Goal: Task Accomplishment & Management: Use online tool/utility

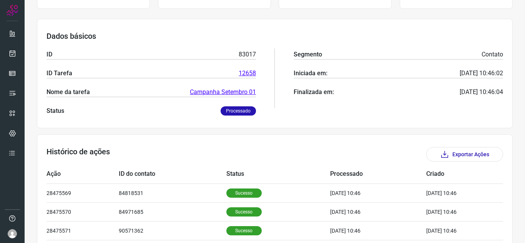
scroll to position [231, 0]
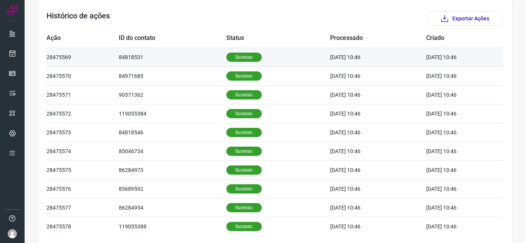
click at [360, 57] on td "[DATE] 10:46" at bounding box center [378, 57] width 96 height 19
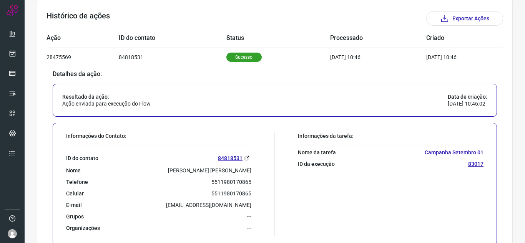
click at [200, 170] on p "[PERSON_NAME] [PERSON_NAME]" at bounding box center [209, 170] width 83 height 7
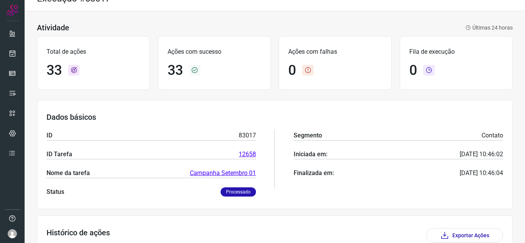
scroll to position [0, 0]
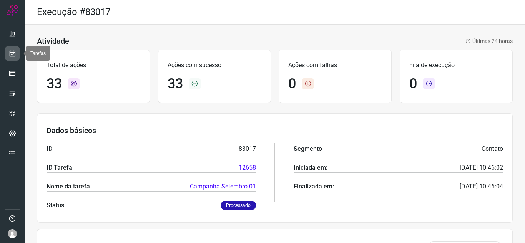
click at [13, 57] on icon at bounding box center [12, 54] width 8 height 8
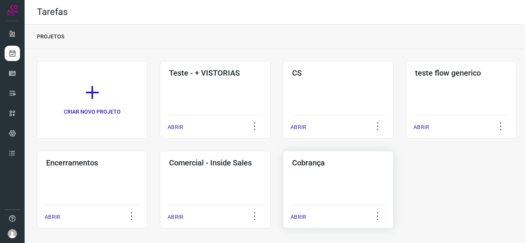
click at [330, 169] on div "Cobrança ABRIR" at bounding box center [338, 190] width 111 height 78
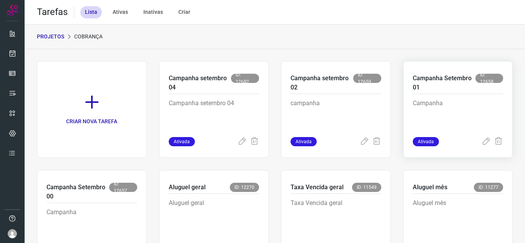
click at [448, 88] on p "Campanha Setembro 01" at bounding box center [444, 83] width 63 height 18
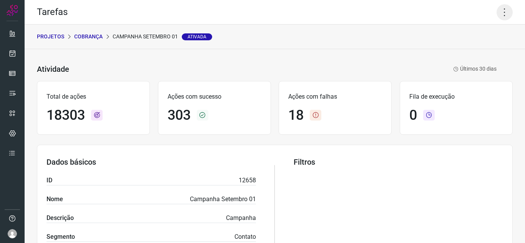
click at [500, 14] on icon at bounding box center [505, 12] width 16 height 16
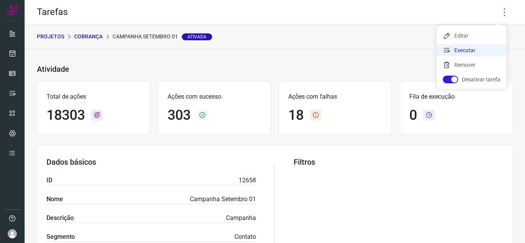
drag, startPoint x: 464, startPoint y: 50, endPoint x: 391, endPoint y: 61, distance: 73.5
click at [464, 50] on li "Executar" at bounding box center [472, 50] width 70 height 12
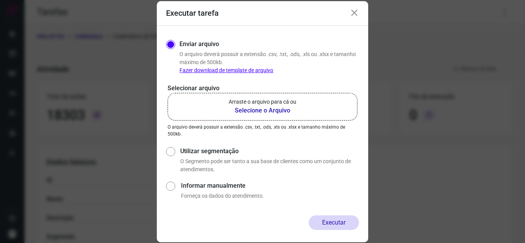
click at [298, 108] on label "Arraste o arquivo para cá ou Selecione o Arquivo" at bounding box center [263, 107] width 190 height 28
click at [0, 0] on input "Arraste o arquivo para cá ou Selecione o Arquivo" at bounding box center [0, 0] width 0 height 0
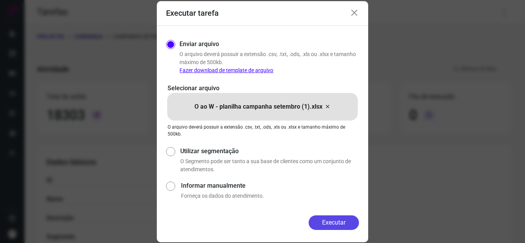
click at [340, 222] on button "Executar" at bounding box center [334, 223] width 50 height 15
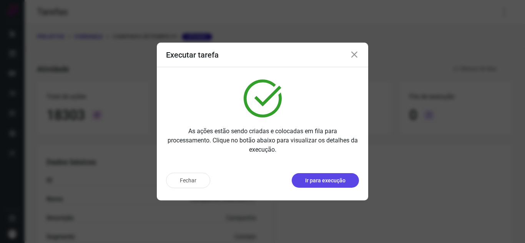
click at [326, 180] on p "Ir para execução" at bounding box center [325, 181] width 40 height 8
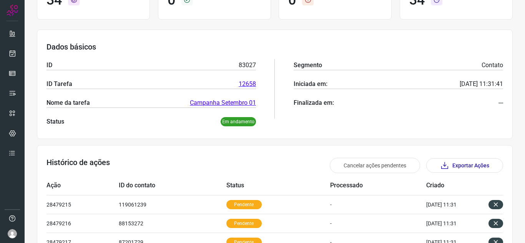
scroll to position [231, 0]
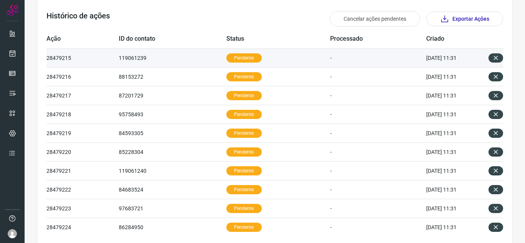
click at [297, 61] on td "Pendente" at bounding box center [278, 57] width 104 height 19
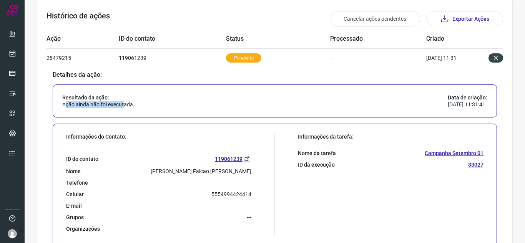
drag, startPoint x: 66, startPoint y: 105, endPoint x: 135, endPoint y: 104, distance: 68.8
click at [125, 104] on p "Ação ainda não foi executada." at bounding box center [98, 104] width 72 height 7
click at [292, 79] on div "Detalhes da ação: Resultado da ação: Ação ainda não foi executada. Data de cria…" at bounding box center [275, 161] width 457 height 182
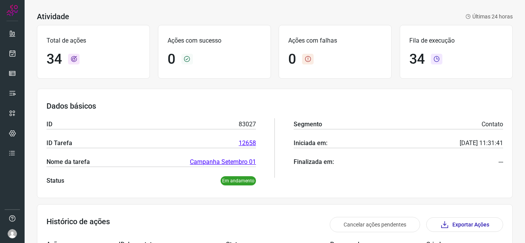
scroll to position [0, 0]
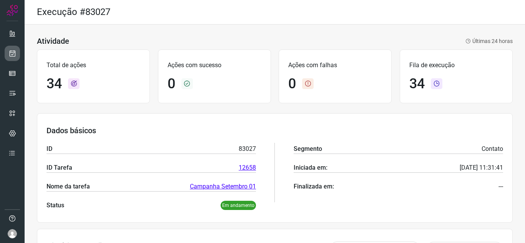
click at [5, 51] on link at bounding box center [12, 53] width 15 height 15
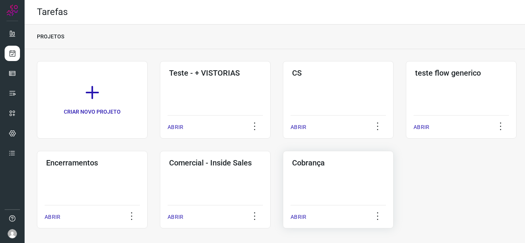
click at [360, 167] on h3 "Cobrança" at bounding box center [338, 162] width 92 height 9
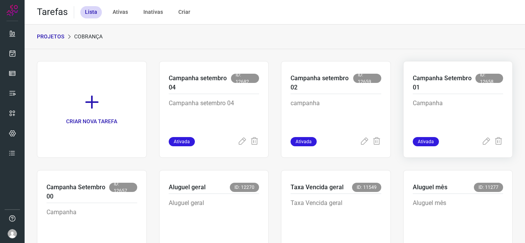
click at [447, 95] on div "Campanha" at bounding box center [458, 115] width 91 height 43
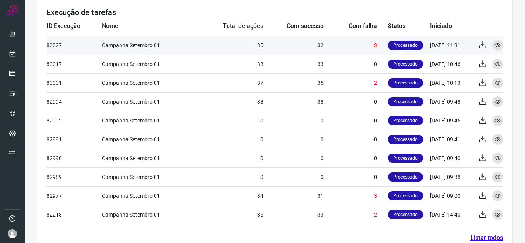
scroll to position [285, 0]
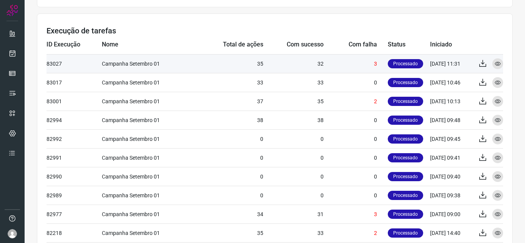
click at [276, 65] on td "32" at bounding box center [293, 63] width 60 height 19
click at [495, 62] on icon at bounding box center [498, 64] width 6 height 6
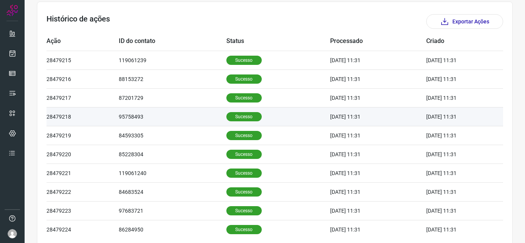
scroll to position [262, 0]
